Goal: Download file/media

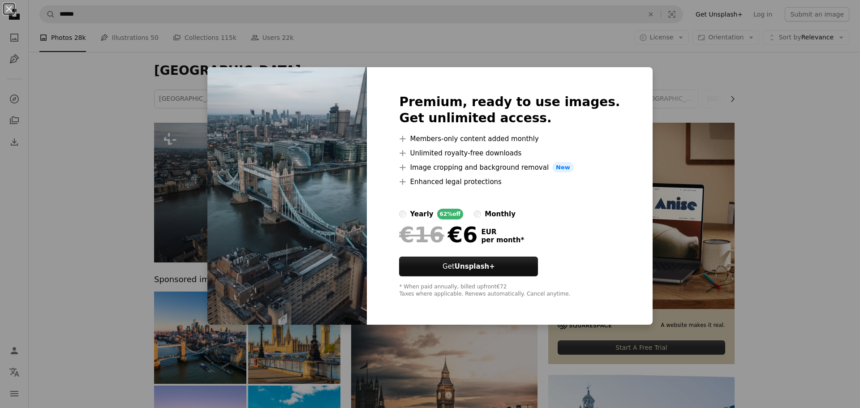
click at [776, 177] on div "An X shape Premium, ready to use images. Get unlimited access. A plus sign Memb…" at bounding box center [430, 204] width 860 height 408
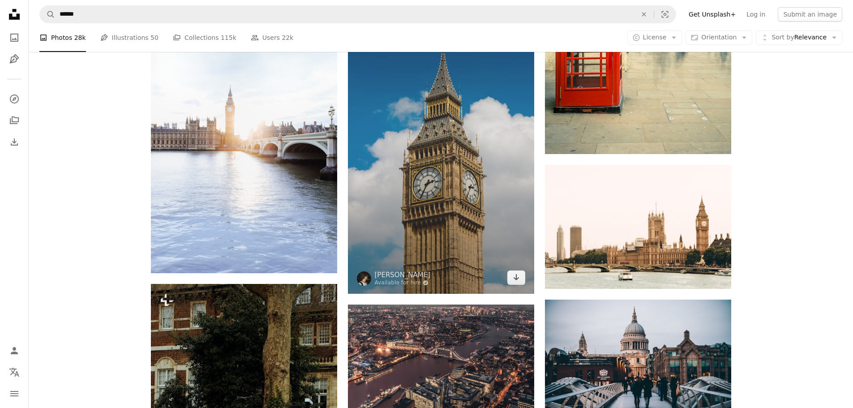
scroll to position [806, 0]
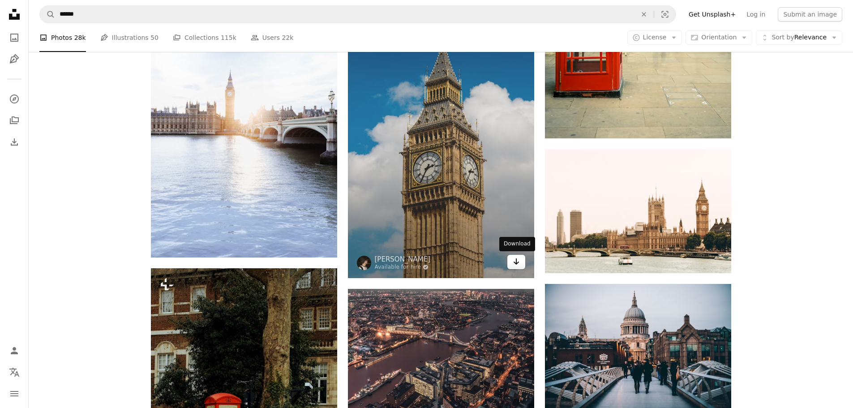
click at [514, 265] on icon "Arrow pointing down" at bounding box center [516, 261] width 7 height 11
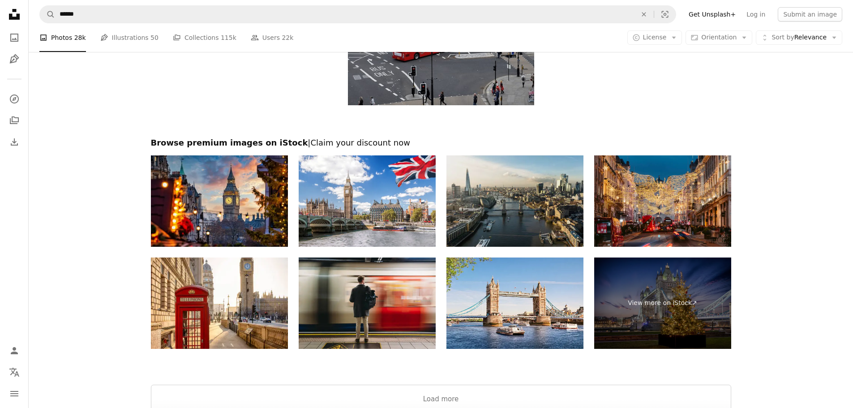
scroll to position [1567, 0]
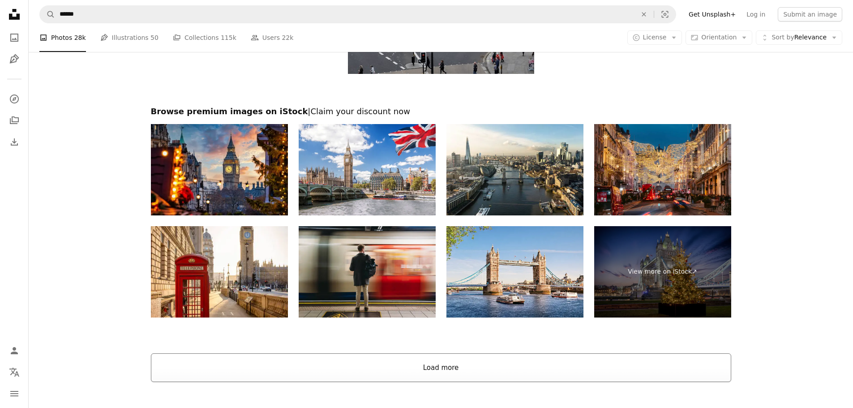
click at [432, 370] on button "Load more" at bounding box center [441, 367] width 580 height 29
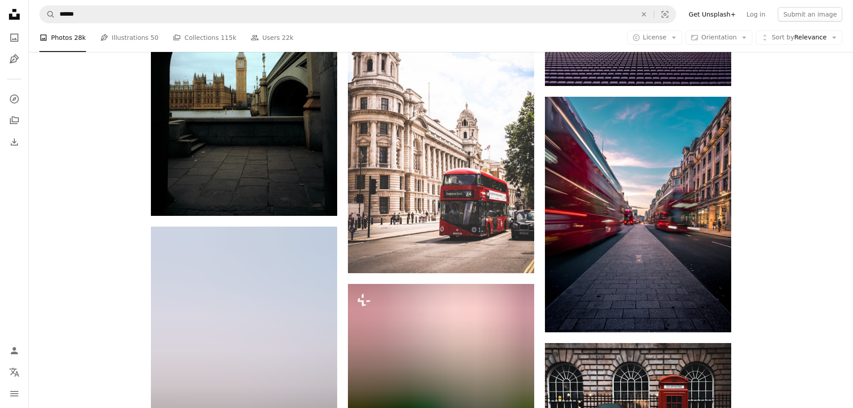
scroll to position [2060, 0]
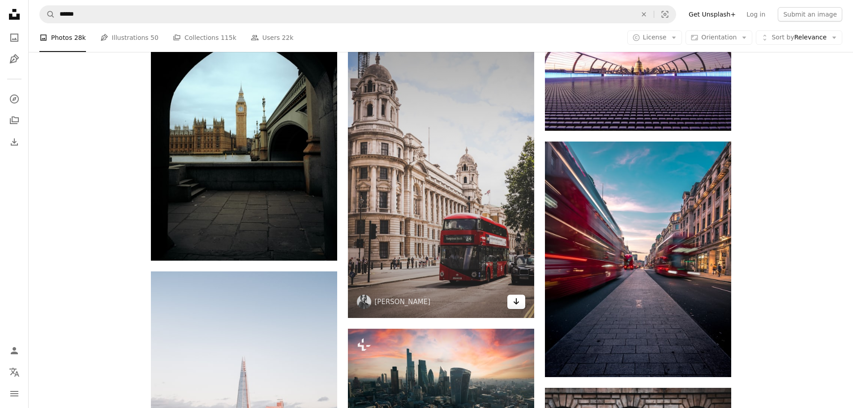
click at [517, 302] on icon "Arrow pointing down" at bounding box center [516, 301] width 7 height 11
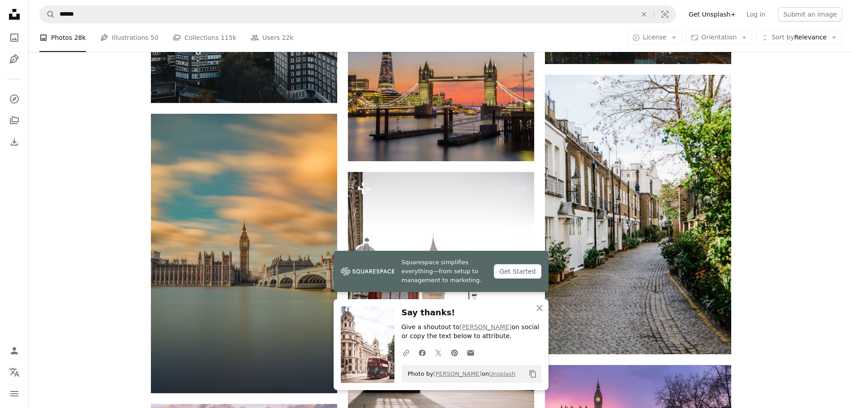
scroll to position [2552, 0]
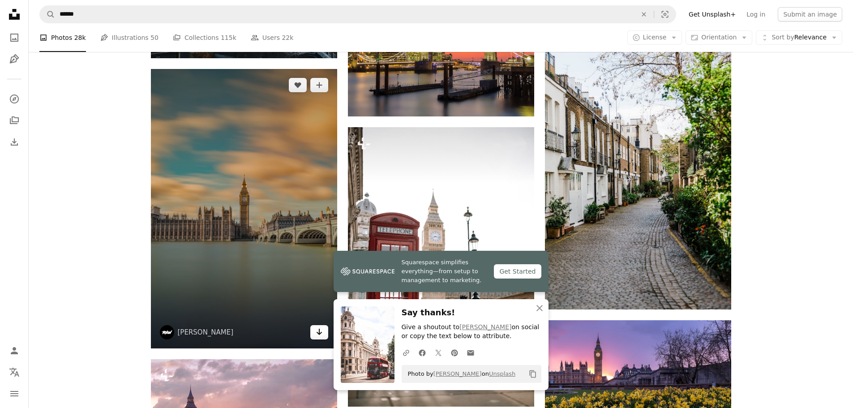
click at [316, 333] on icon "Arrow pointing down" at bounding box center [319, 331] width 7 height 11
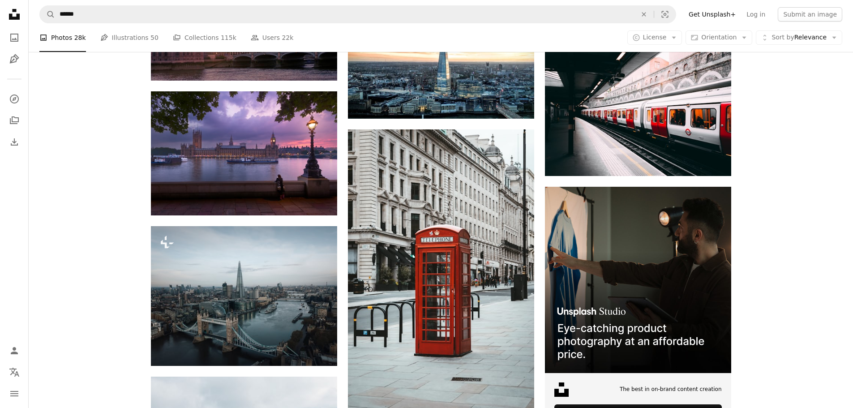
scroll to position [3000, 0]
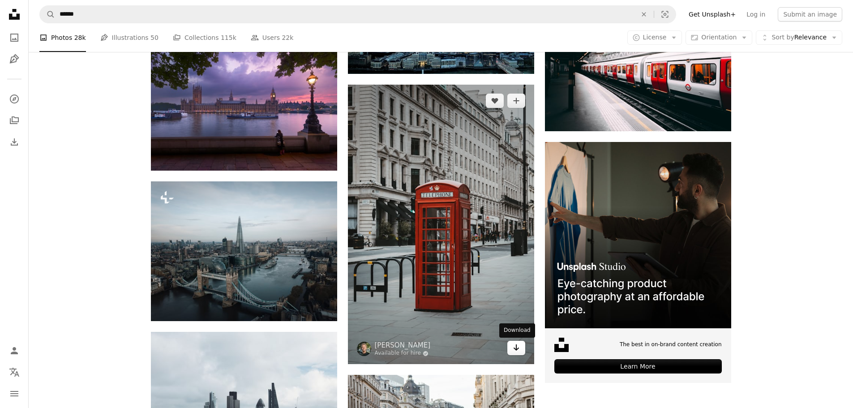
click at [516, 351] on icon "Download" at bounding box center [516, 347] width 6 height 6
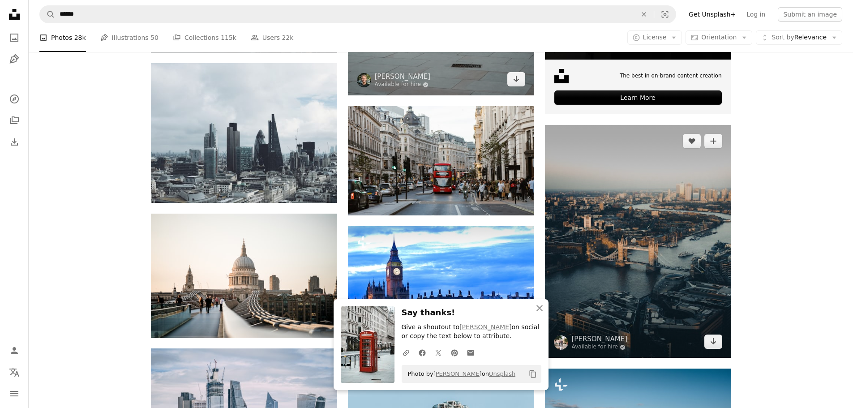
scroll to position [3313, 0]
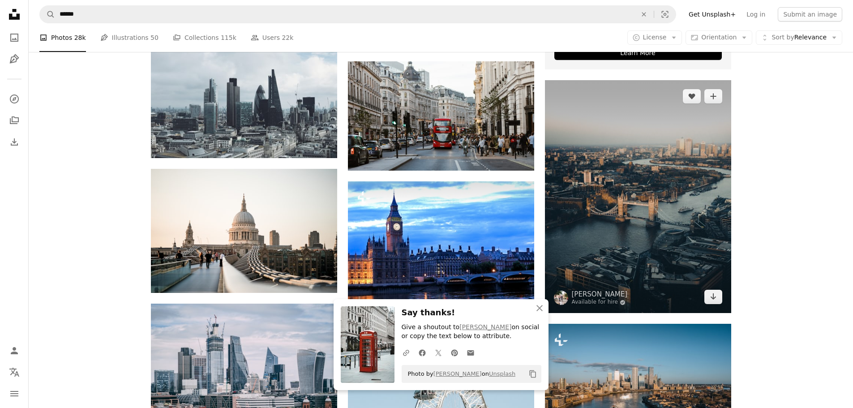
drag, startPoint x: 714, startPoint y: 296, endPoint x: 738, endPoint y: 279, distance: 29.3
click at [714, 296] on icon "Arrow pointing down" at bounding box center [713, 296] width 7 height 11
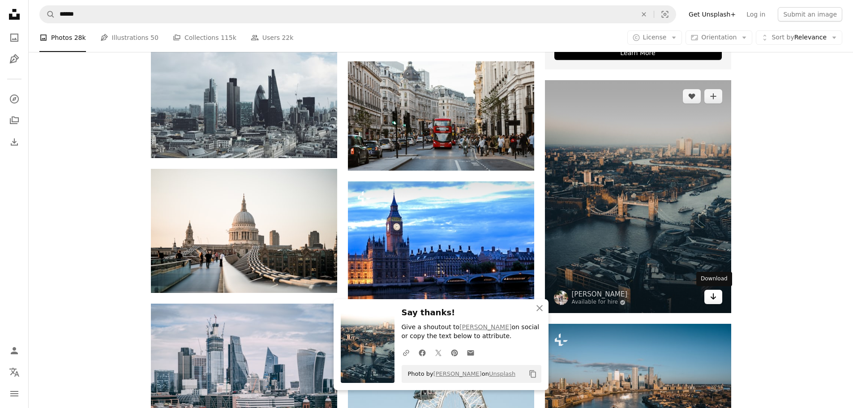
click at [715, 297] on icon "Download" at bounding box center [713, 296] width 6 height 6
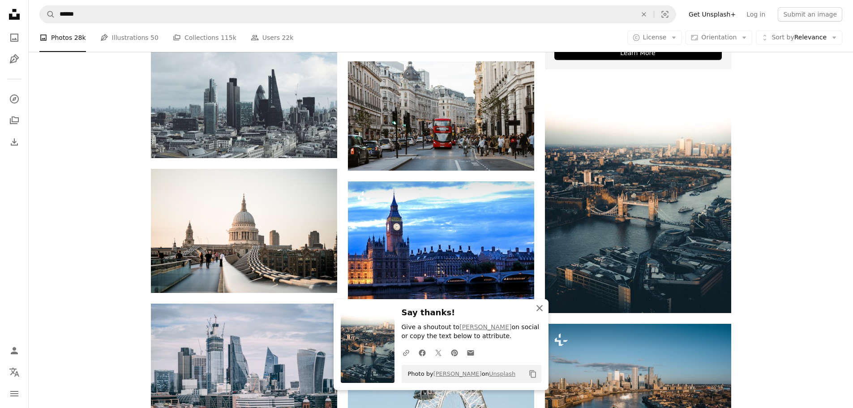
click at [538, 305] on icon "An X shape" at bounding box center [539, 308] width 11 height 11
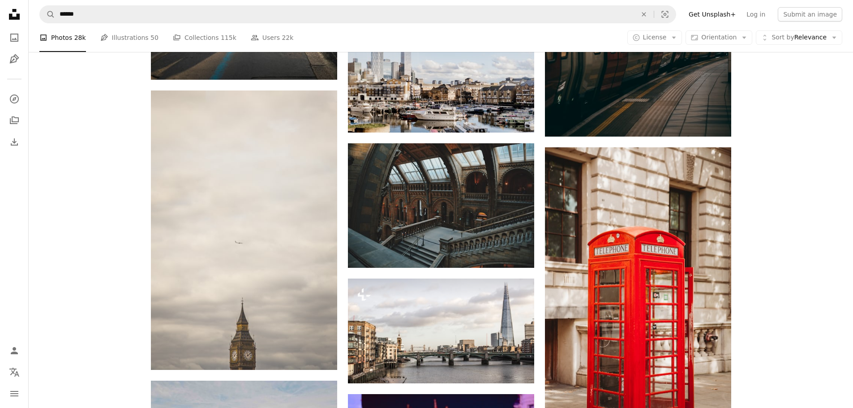
scroll to position [14418, 0]
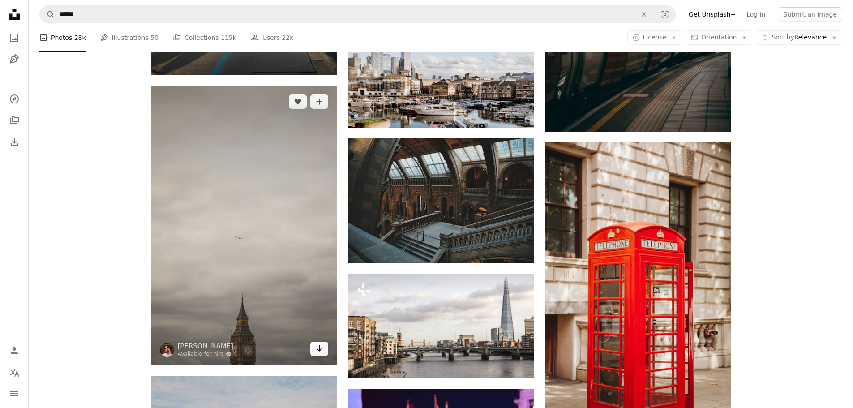
click at [316, 350] on icon "Arrow pointing down" at bounding box center [319, 348] width 7 height 11
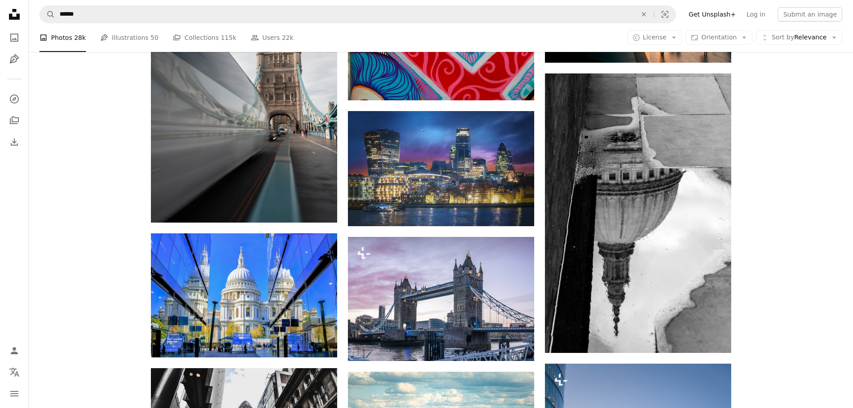
scroll to position [16030, 0]
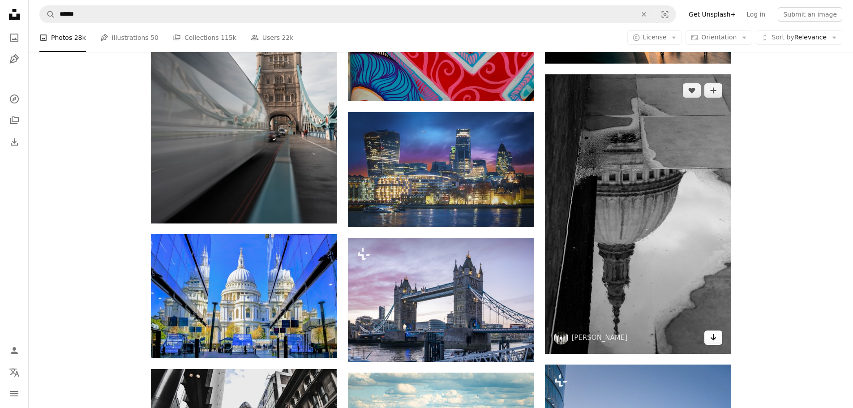
click at [712, 341] on link "Arrow pointing down" at bounding box center [713, 337] width 18 height 14
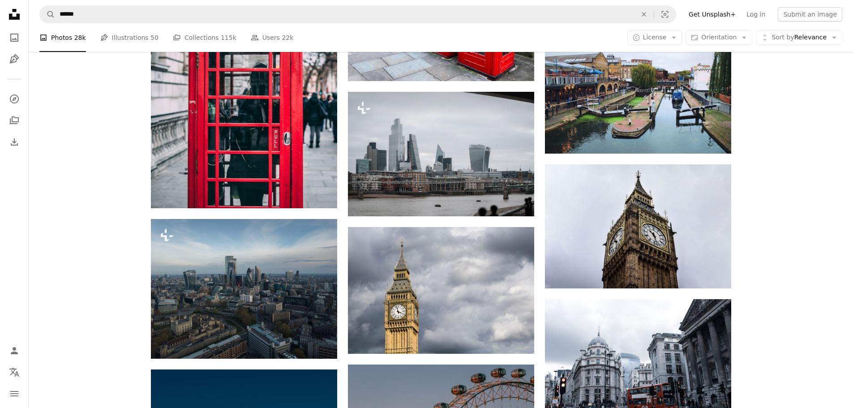
scroll to position [23955, 0]
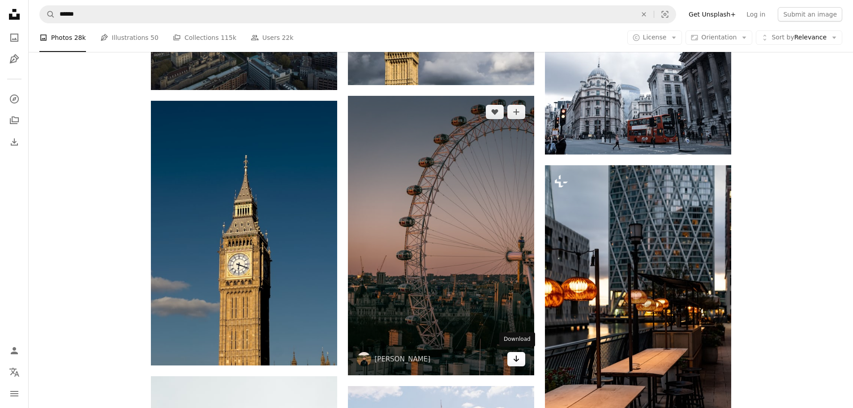
click at [517, 357] on icon "Arrow pointing down" at bounding box center [516, 358] width 7 height 11
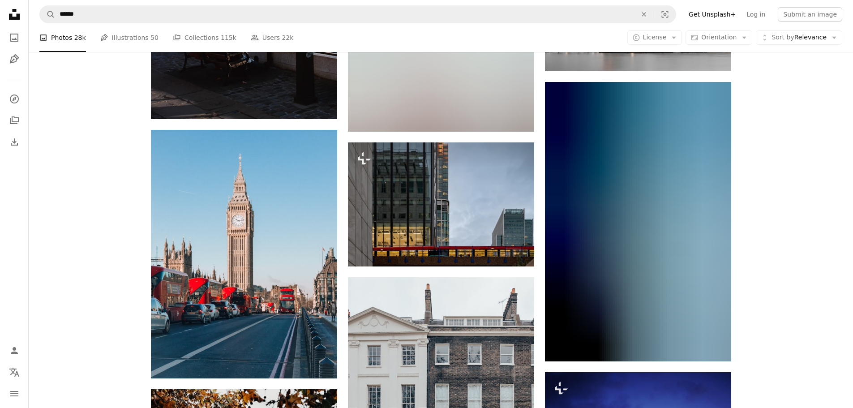
scroll to position [28298, 0]
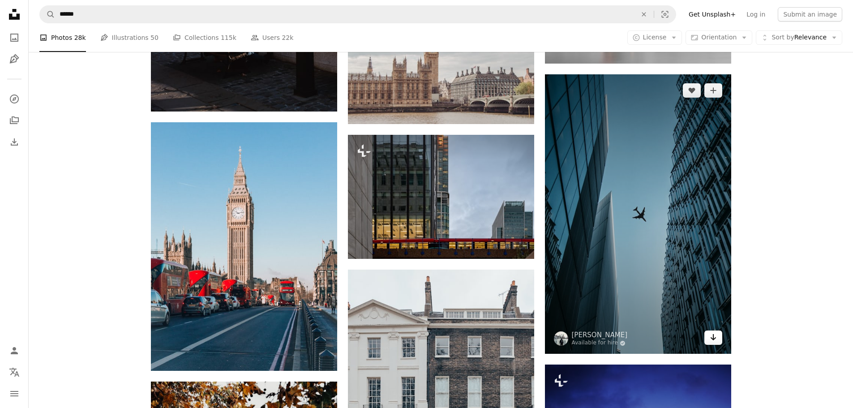
click at [715, 332] on icon "Arrow pointing down" at bounding box center [713, 337] width 7 height 11
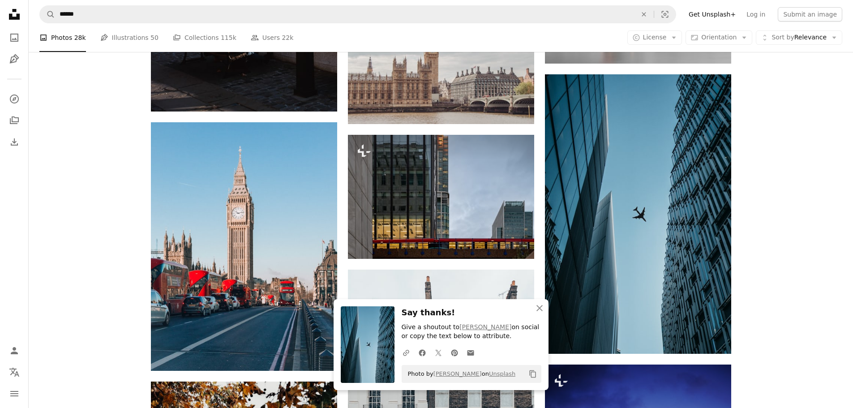
drag, startPoint x: 818, startPoint y: 339, endPoint x: 697, endPoint y: 361, distance: 123.0
drag, startPoint x: 540, startPoint y: 308, endPoint x: 549, endPoint y: 334, distance: 27.4
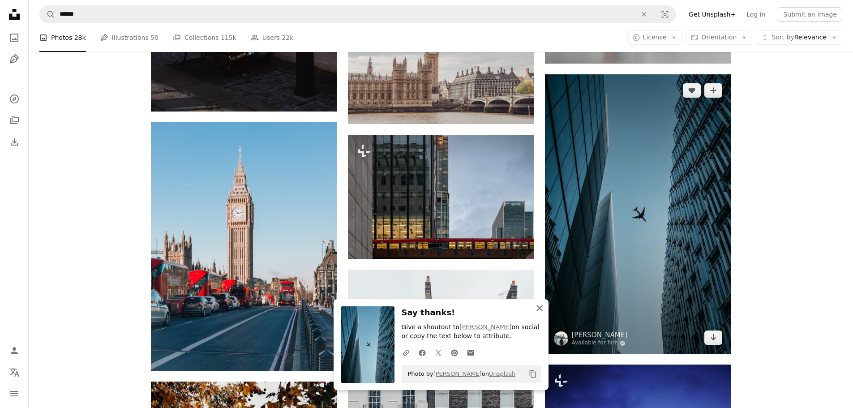
click at [540, 309] on icon "button" at bounding box center [539, 308] width 6 height 6
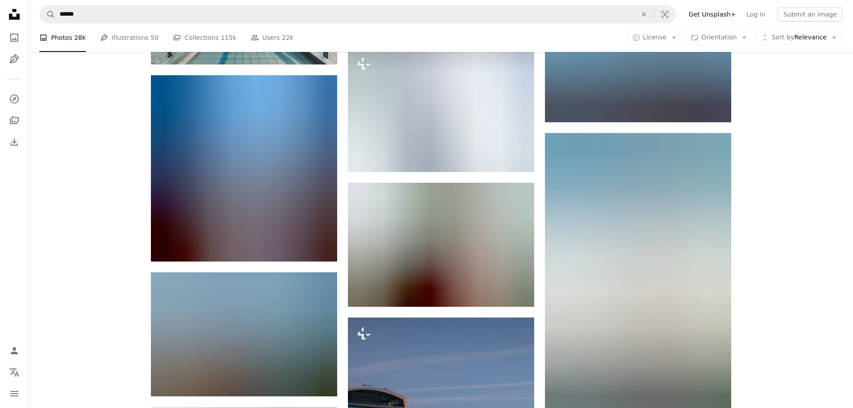
scroll to position [35642, 0]
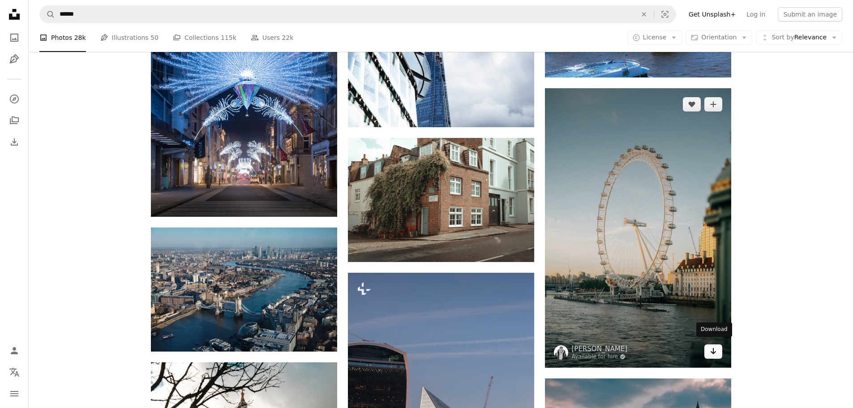
click at [710, 347] on icon "Arrow pointing down" at bounding box center [713, 351] width 7 height 11
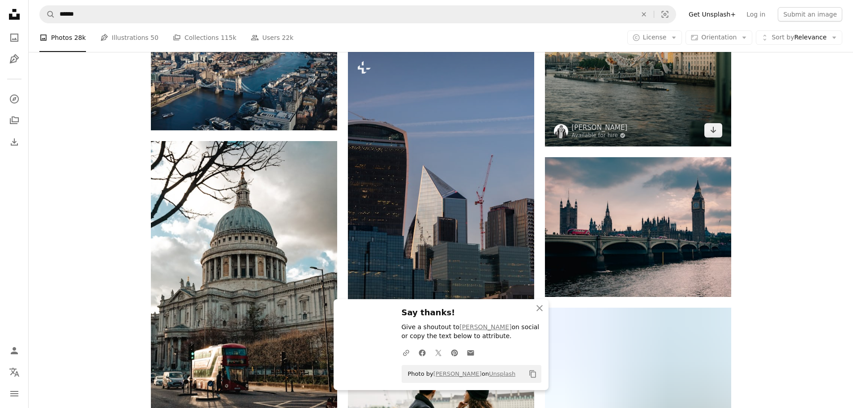
scroll to position [35866, 0]
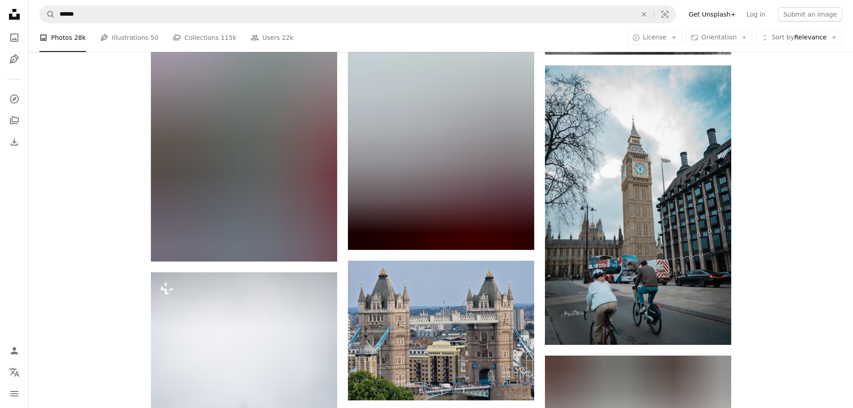
scroll to position [38642, 0]
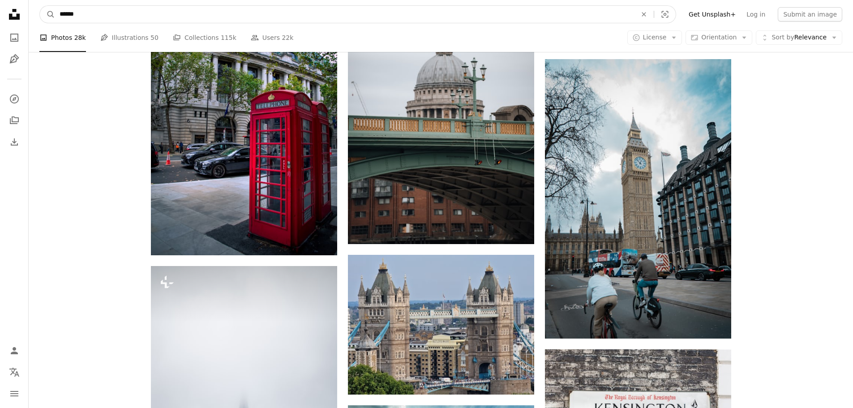
click at [323, 11] on input "******" at bounding box center [344, 14] width 579 height 17
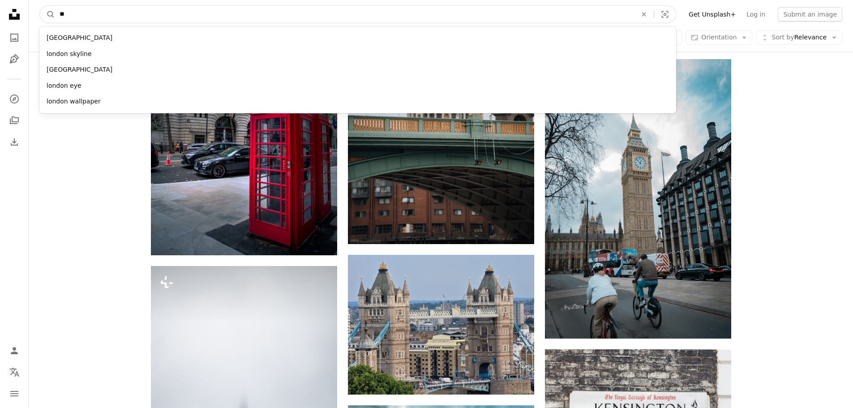
type input "*"
click at [137, 12] on input "*" at bounding box center [344, 14] width 579 height 17
click at [126, 13] on input "*" at bounding box center [344, 14] width 579 height 17
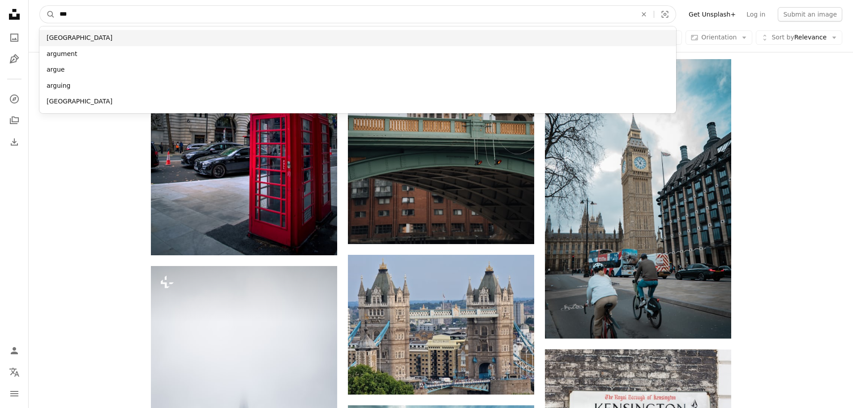
type input "***"
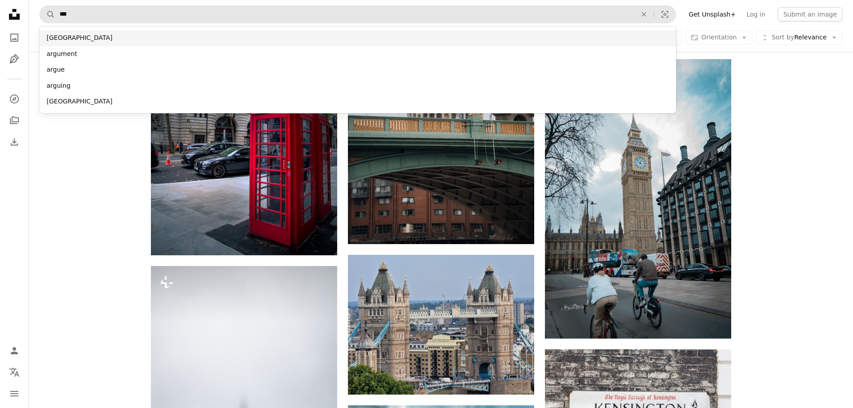
click at [83, 38] on div "[GEOGRAPHIC_DATA]" at bounding box center [357, 38] width 637 height 16
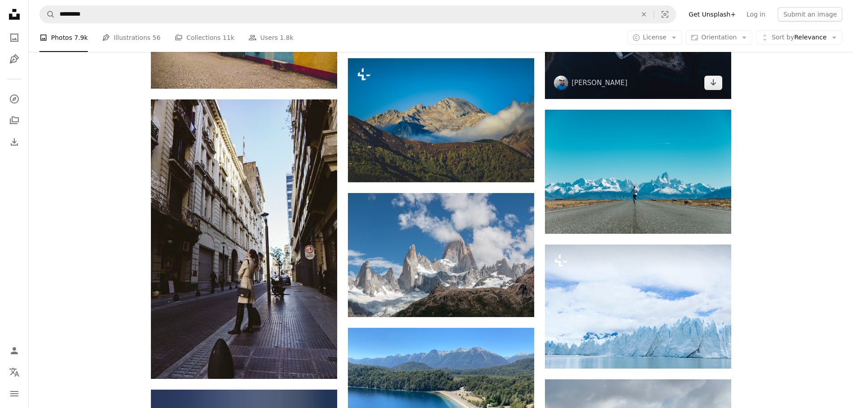
scroll to position [8821, 0]
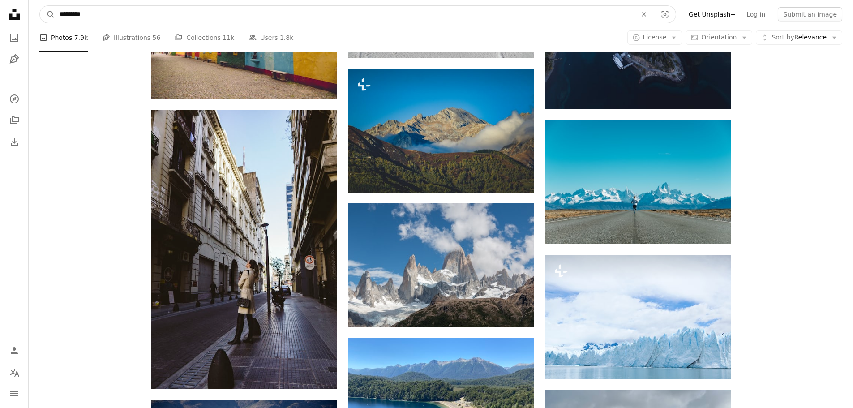
click at [547, 15] on input "*********" at bounding box center [344, 14] width 579 height 17
type input "*"
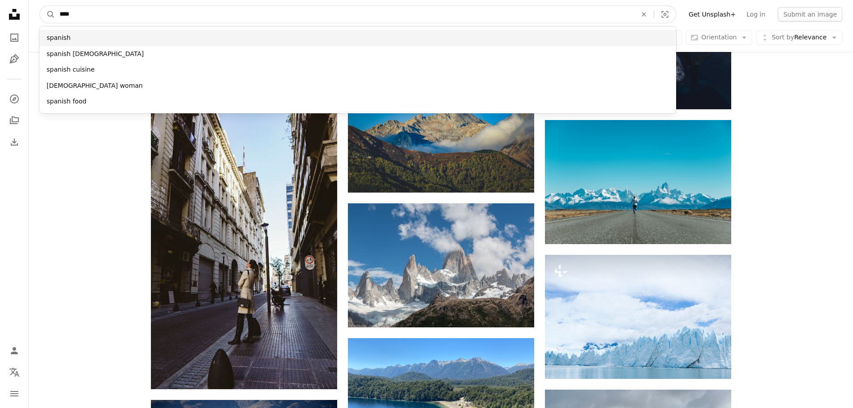
type input "****"
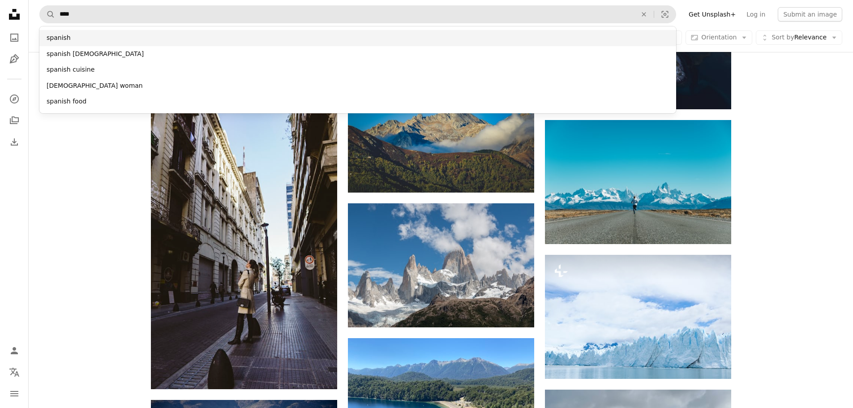
click at [249, 44] on div "spanish" at bounding box center [357, 38] width 637 height 16
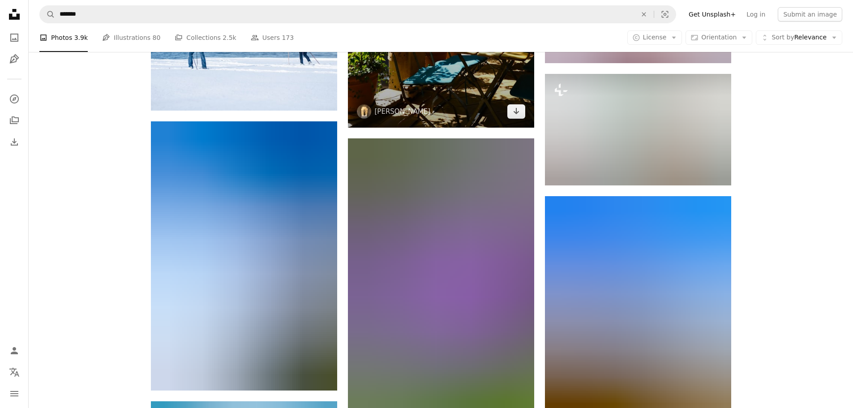
scroll to position [7209, 0]
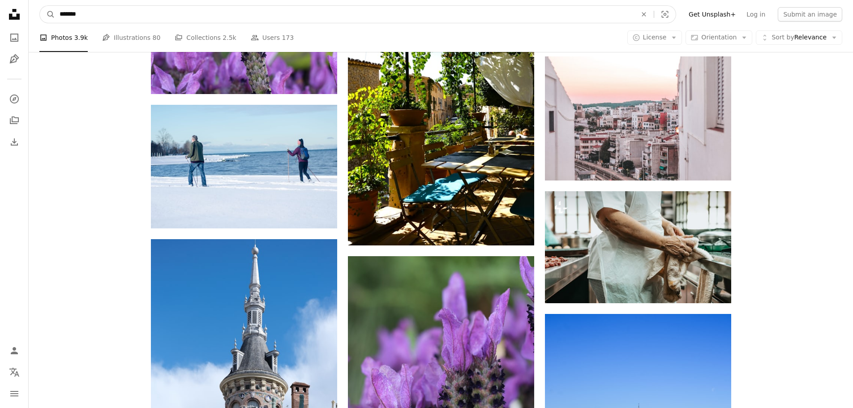
click at [372, 13] on input "*******" at bounding box center [344, 14] width 579 height 17
type input "*"
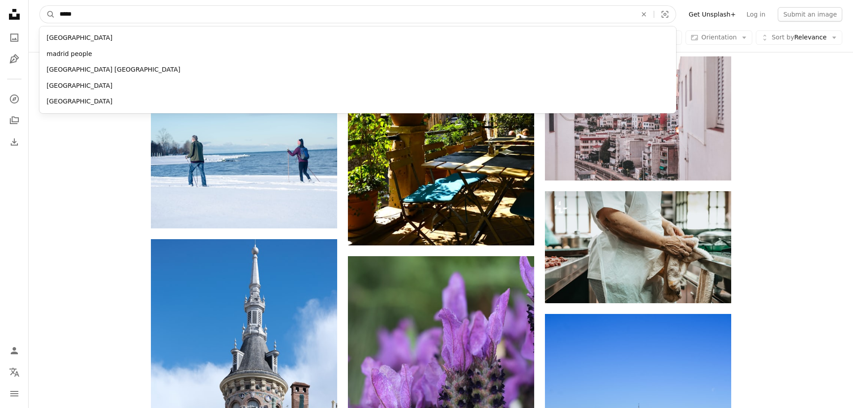
type input "******"
click button "A magnifying glass" at bounding box center [47, 14] width 15 height 17
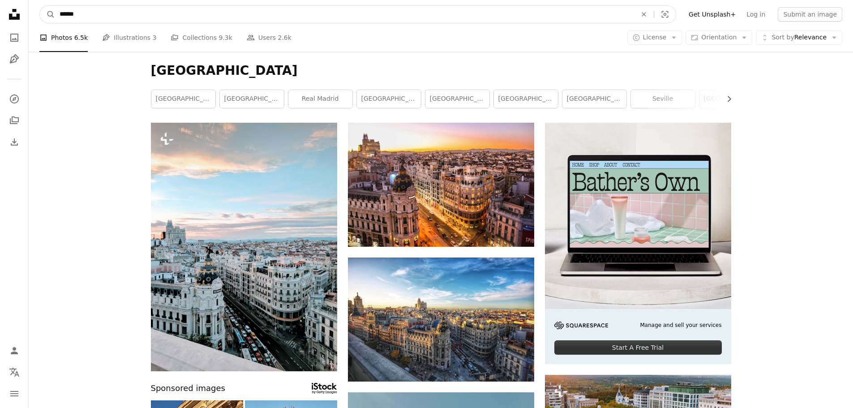
click at [305, 10] on input "******" at bounding box center [344, 14] width 579 height 17
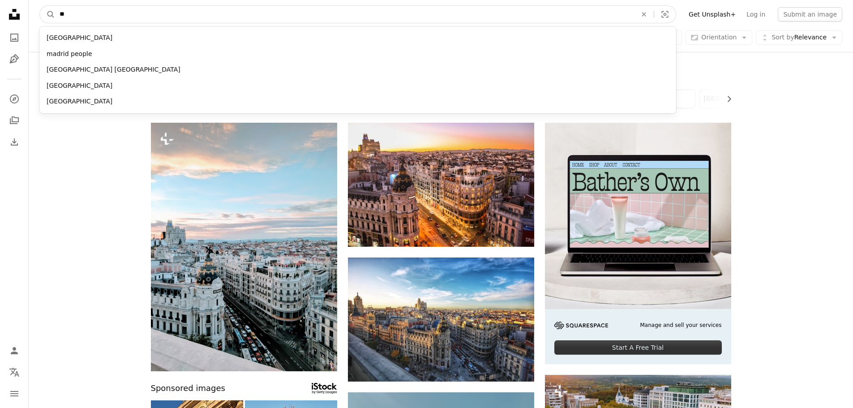
type input "*"
type input "********"
click at [40, 6] on button "A magnifying glass" at bounding box center [47, 14] width 15 height 17
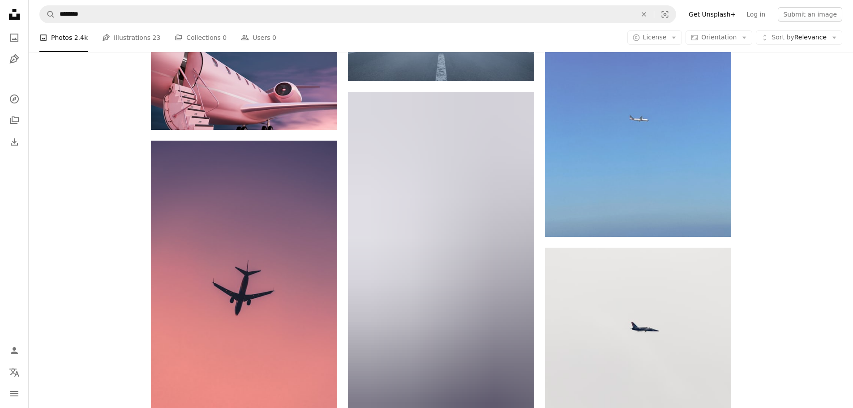
scroll to position [11735, 0]
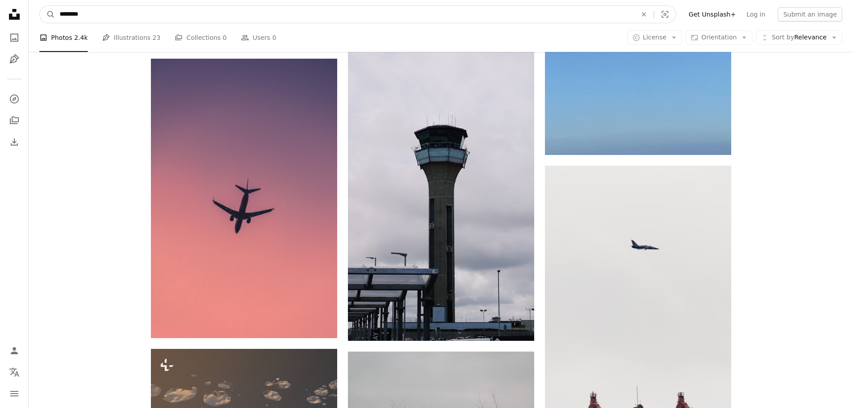
click at [416, 8] on input "********" at bounding box center [344, 14] width 579 height 17
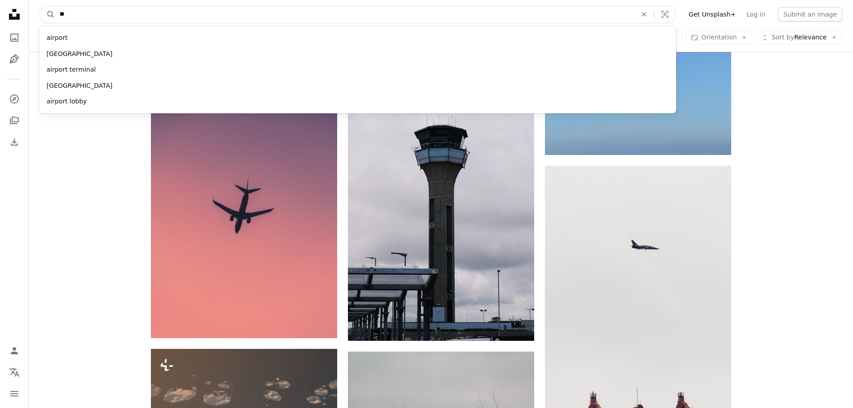
type input "*"
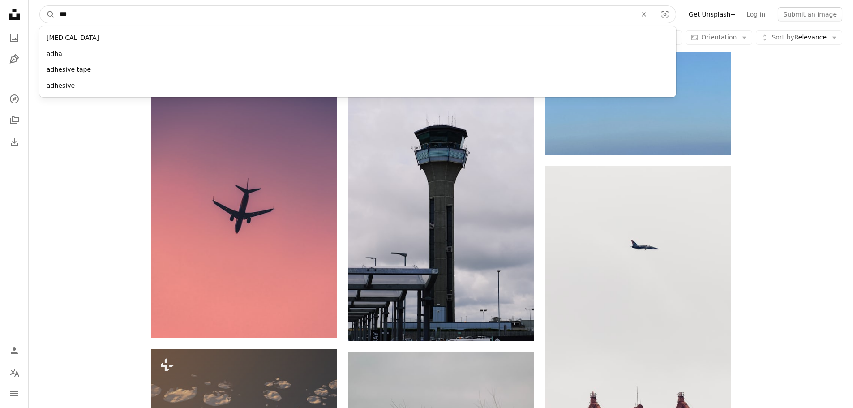
type input "****"
click button "A magnifying glass" at bounding box center [47, 14] width 15 height 17
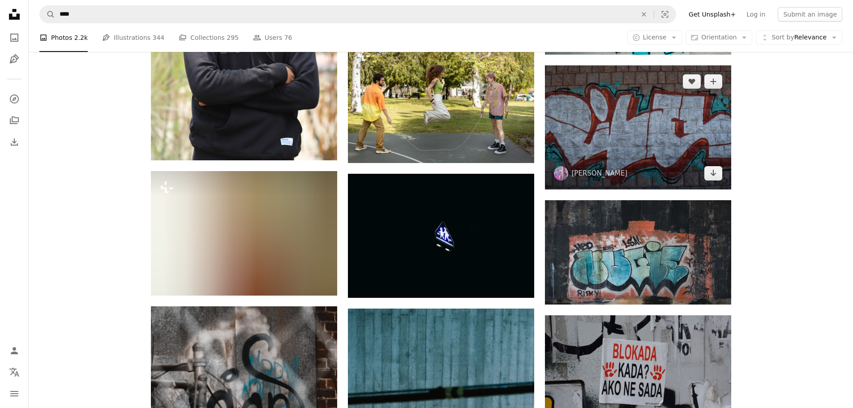
scroll to position [6313, 0]
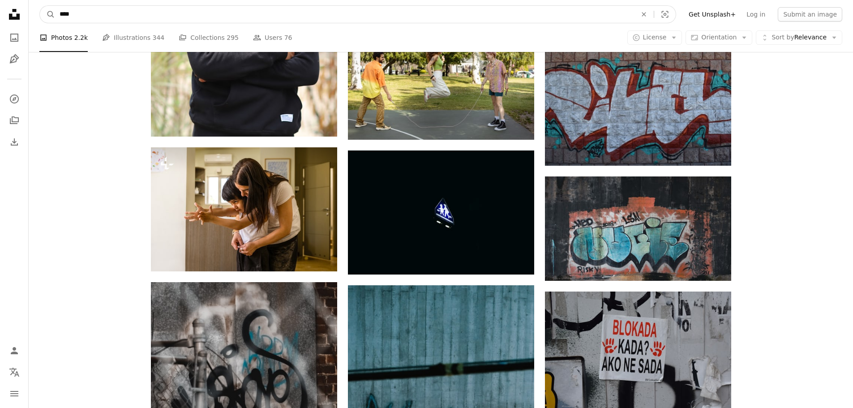
click at [327, 16] on input "****" at bounding box center [344, 14] width 579 height 17
type input "*"
type input "**********"
click button "A magnifying glass" at bounding box center [47, 14] width 15 height 17
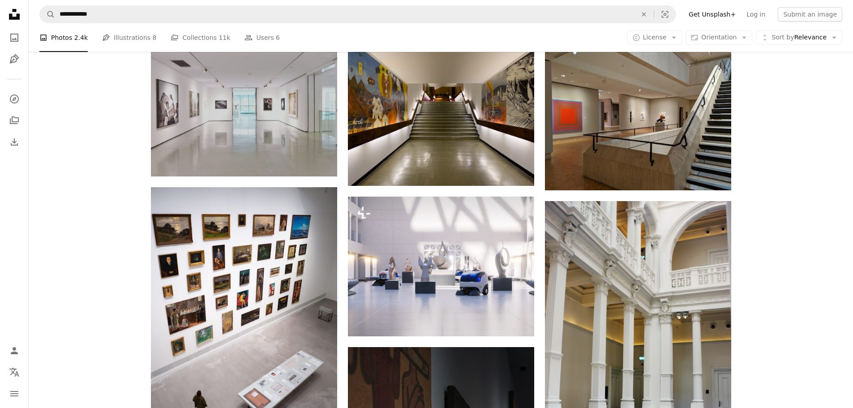
scroll to position [12006, 0]
